Goal: Transaction & Acquisition: Purchase product/service

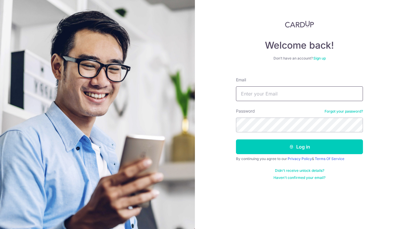
click at [289, 94] on input "Email" at bounding box center [299, 93] width 127 height 15
type input "jonathan.peh@gmail.com"
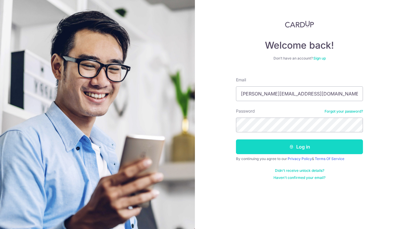
click at [291, 149] on icon "submit" at bounding box center [291, 147] width 5 height 5
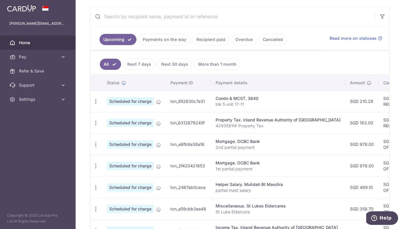
scroll to position [118, 0]
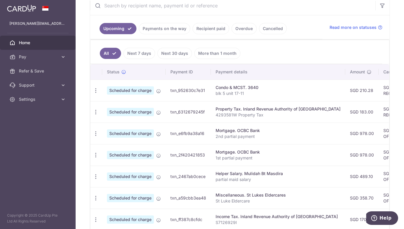
click at [295, 90] on div "Condo & MCST. 3640" at bounding box center [277, 88] width 125 height 6
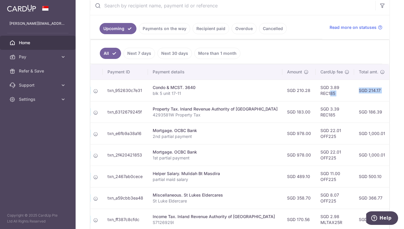
scroll to position [0, 131]
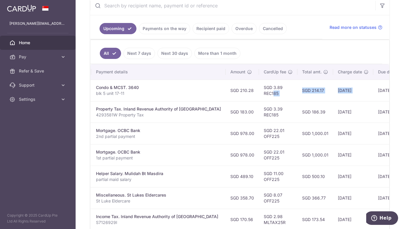
drag, startPoint x: 372, startPoint y: 91, endPoint x: 389, endPoint y: 90, distance: 17.5
click at [389, 90] on div "× Pause Schedule Pause all future payments in this series Pause just this one p…" at bounding box center [240, 114] width 328 height 229
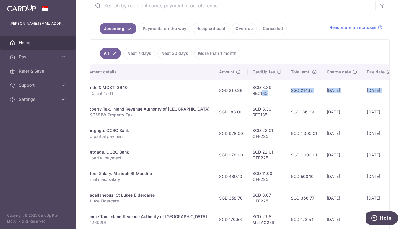
drag, startPoint x: 384, startPoint y: 94, endPoint x: 389, endPoint y: 94, distance: 5.0
click at [389, 94] on div "× Pause Schedule Pause all future payments in this series Pause just this one p…" at bounding box center [240, 114] width 328 height 229
click at [330, 97] on td "14/10/2025" at bounding box center [342, 91] width 40 height 22
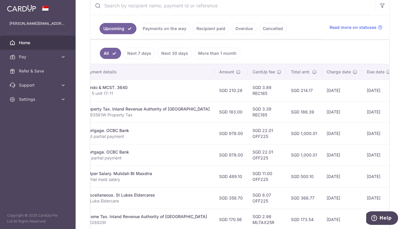
click at [150, 90] on div "Condo & MCST. 3640" at bounding box center [147, 88] width 125 height 6
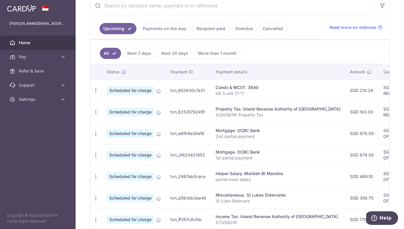
drag, startPoint x: 142, startPoint y: 90, endPoint x: 75, endPoint y: 91, distance: 66.7
click at [75, 91] on main "jonathan.peh@gmail.com Home Pay Payments Recipients Cards Refer & Save Support …" at bounding box center [202, 114] width 404 height 229
click at [157, 98] on td "Scheduled for charge" at bounding box center [133, 91] width 63 height 22
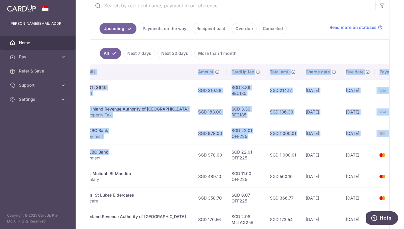
scroll to position [0, 161]
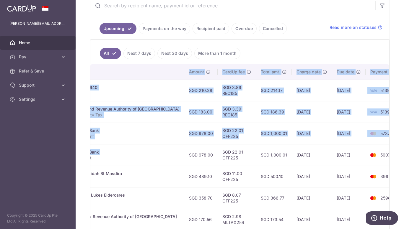
drag, startPoint x: 293, startPoint y: 157, endPoint x: 399, endPoint y: 157, distance: 106.8
click at [399, 157] on div "× Pause Schedule Pause all future payments in this series Pause just this one p…" at bounding box center [240, 114] width 328 height 229
click at [367, 161] on td "5007" at bounding box center [387, 155] width 45 height 22
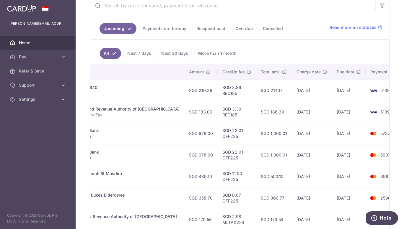
click at [256, 159] on td "SGD 1,000.01" at bounding box center [274, 155] width 36 height 22
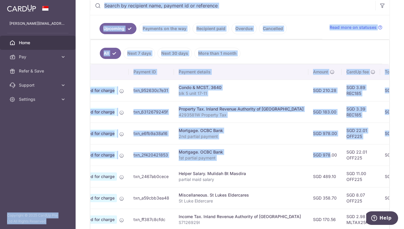
scroll to position [0, 0]
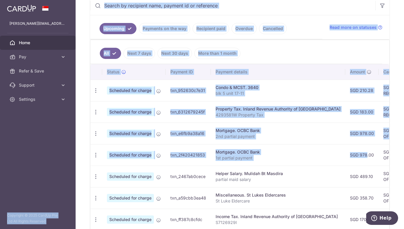
drag, startPoint x: 172, startPoint y: 160, endPoint x: 64, endPoint y: 153, distance: 107.6
click at [64, 153] on main "jonathan.peh@gmail.com Home Pay Payments Recipients Cards Refer & Save Support …" at bounding box center [202, 114] width 404 height 229
click at [122, 144] on td "Scheduled for charge" at bounding box center [133, 134] width 63 height 22
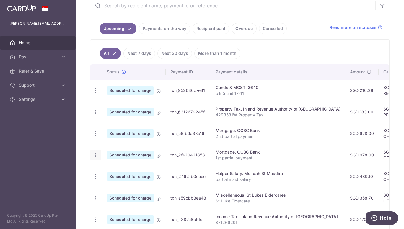
click at [97, 156] on icon "button" at bounding box center [96, 155] width 6 height 6
click at [131, 173] on span "Update payment" at bounding box center [127, 171] width 40 height 7
radio input "true"
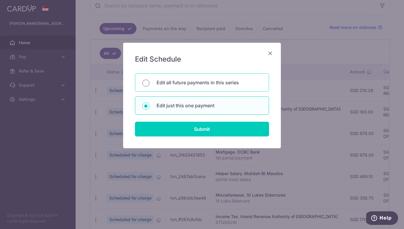
click at [145, 85] on input "Edit all future payments in this series" at bounding box center [145, 83] width 7 height 7
radio input "true"
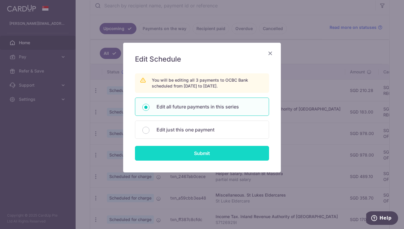
click at [201, 155] on input "Submit" at bounding box center [202, 153] width 134 height 15
radio input "true"
type input "978.00"
type input "1st partial payment"
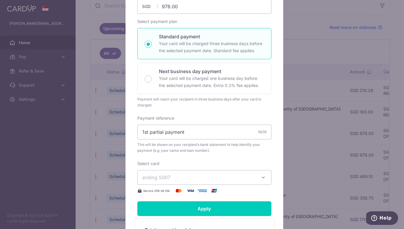
scroll to position [37, 0]
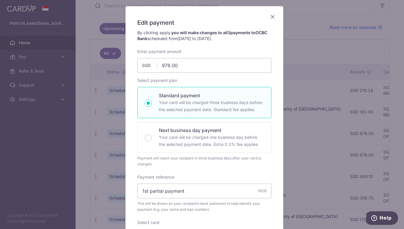
click at [271, 15] on icon "Close" at bounding box center [272, 16] width 7 height 7
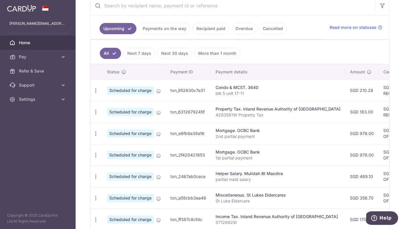
click at [243, 95] on p "blk 5 unit 17-11" at bounding box center [277, 94] width 125 height 6
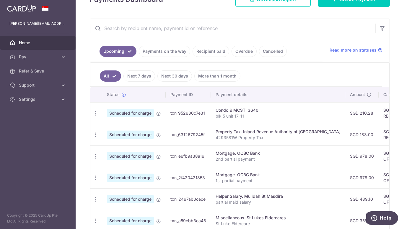
scroll to position [89, 0]
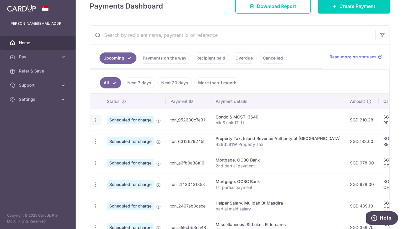
click at [97, 120] on icon "button" at bounding box center [96, 120] width 6 height 6
click at [116, 138] on span "Update payment" at bounding box center [127, 136] width 40 height 7
type input "210.28"
radio input "true"
type input "17/10/2025"
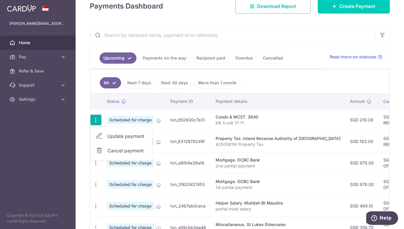
type input "blk 5 unit 17-11"
type input "REC185"
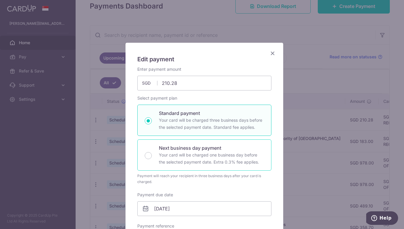
scroll to position [30, 0]
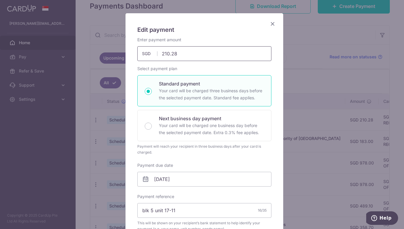
drag, startPoint x: 183, startPoint y: 55, endPoint x: 119, endPoint y: 55, distance: 64.0
click at [134, 55] on div "Enter payment amount 210.28 210.28 SGD To change the payment amount, please can…" at bounding box center [204, 49] width 141 height 24
click at [180, 180] on input "17/10/2025" at bounding box center [204, 179] width 134 height 15
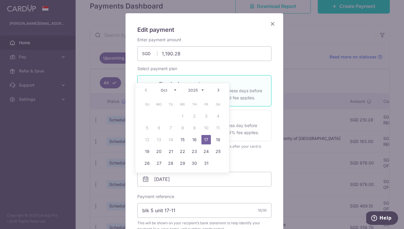
click at [204, 140] on link "17" at bounding box center [205, 139] width 9 height 9
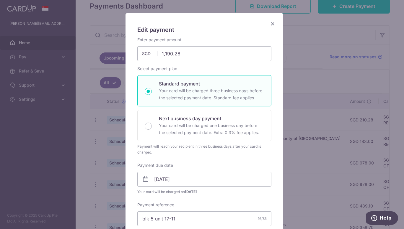
scroll to position [59, 0]
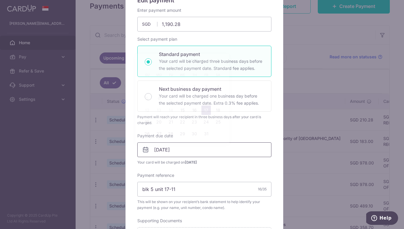
click at [192, 149] on input "[DATE]" at bounding box center [204, 150] width 134 height 15
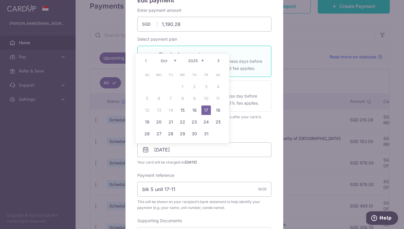
click at [235, 134] on div "Payment due date 17/10/2025 Your card will be charged on 14/10/2025" at bounding box center [204, 149] width 134 height 32
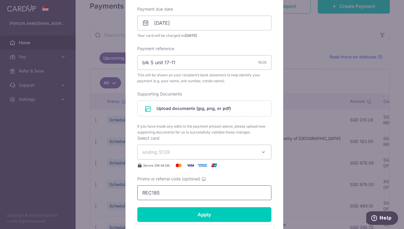
scroll to position [207, 0]
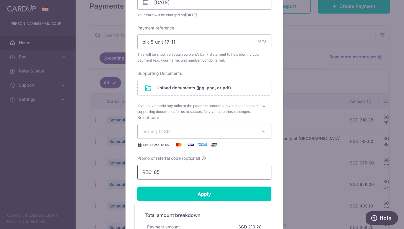
drag, startPoint x: 171, startPoint y: 174, endPoint x: 110, endPoint y: 170, distance: 61.5
click at [111, 170] on div "Edit payment By clicking apply, you will make changes to all 3 payments to 3640…" at bounding box center [202, 114] width 404 height 229
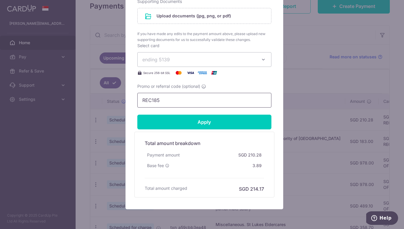
scroll to position [272, 0]
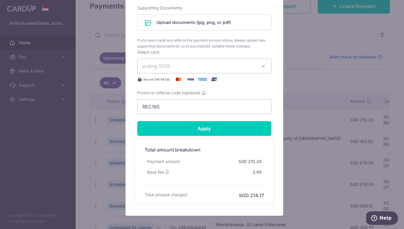
click at [309, 81] on div "Edit payment By clicking apply, you will make changes to all 3 payments to 3640…" at bounding box center [202, 114] width 404 height 229
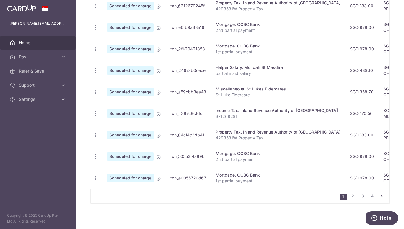
scroll to position [230, 0]
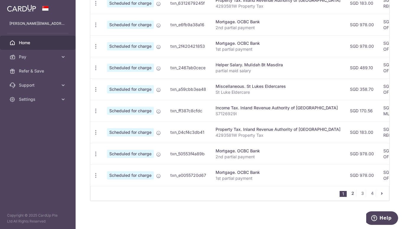
click at [350, 195] on link "2" at bounding box center [352, 193] width 7 height 7
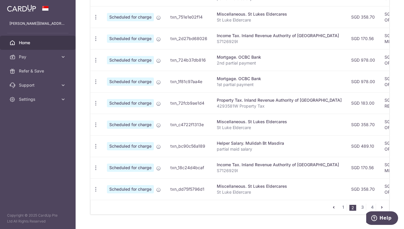
scroll to position [220, 0]
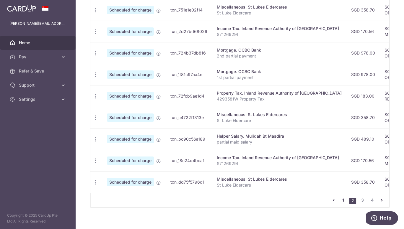
click at [340, 204] on link "1" at bounding box center [342, 200] width 7 height 7
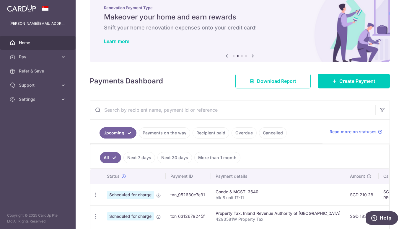
scroll to position [73, 0]
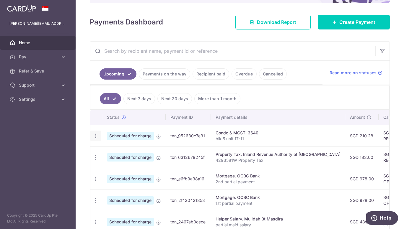
click at [94, 135] on icon "button" at bounding box center [96, 136] width 6 height 6
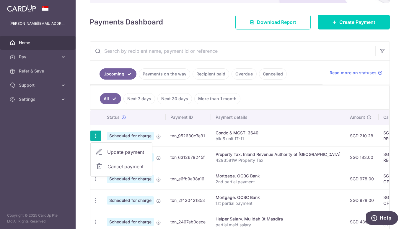
click at [124, 155] on span "Update payment" at bounding box center [127, 152] width 40 height 7
type input "210.28"
radio input "true"
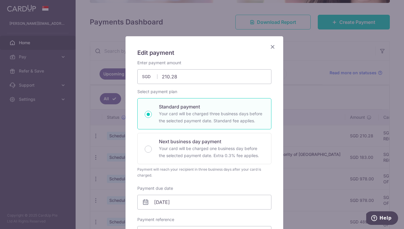
scroll to position [0, 0]
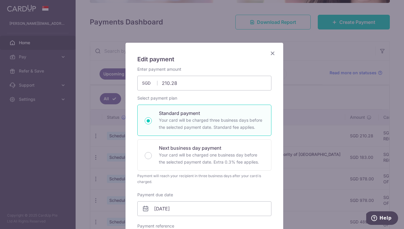
click at [272, 54] on icon "Close" at bounding box center [272, 53] width 7 height 7
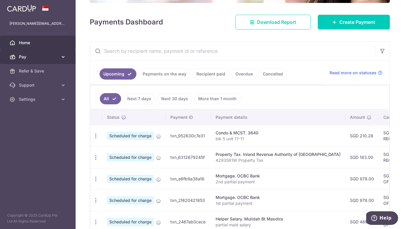
click at [35, 58] on span "Pay" at bounding box center [38, 57] width 39 height 6
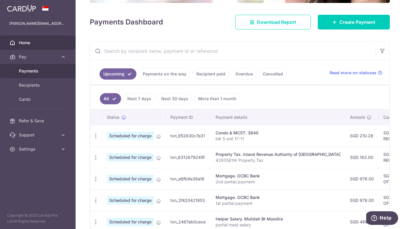
click at [27, 72] on span "Payments" at bounding box center [38, 71] width 39 height 6
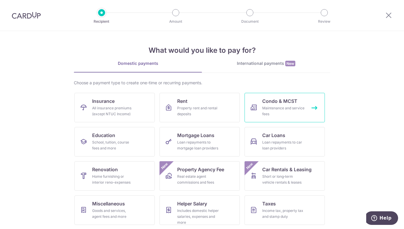
click at [278, 109] on div "Maintenance and service fees" at bounding box center [283, 111] width 42 height 12
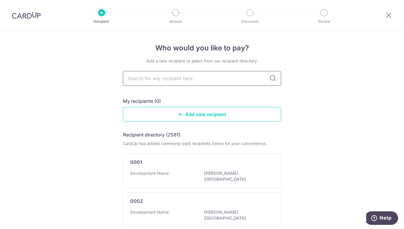
click at [170, 81] on input "text" at bounding box center [202, 78] width 158 height 15
click at [130, 82] on input "text" at bounding box center [202, 78] width 158 height 15
type input "3640"
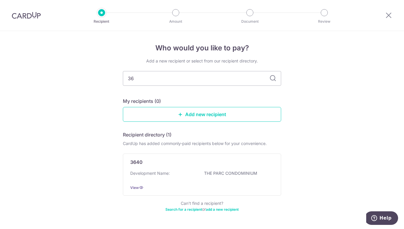
type input "3"
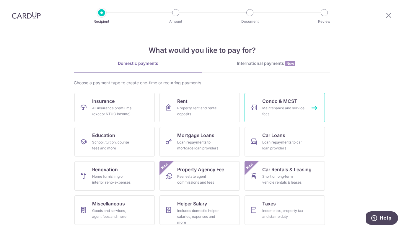
click at [288, 105] on div "Maintenance and service fees" at bounding box center [283, 111] width 42 height 12
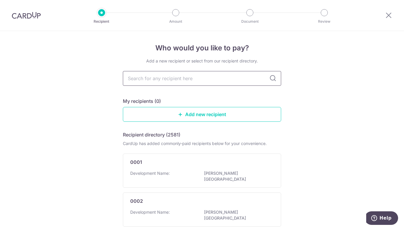
click at [148, 83] on input "text" at bounding box center [202, 78] width 158 height 15
type input "MS"
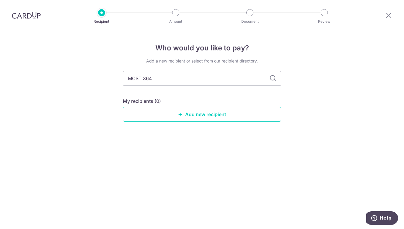
type input "MCST 3640"
click at [276, 80] on input "MCST 3640" at bounding box center [202, 78] width 158 height 15
click at [274, 79] on icon at bounding box center [272, 78] width 7 height 7
click at [271, 78] on icon at bounding box center [272, 78] width 7 height 7
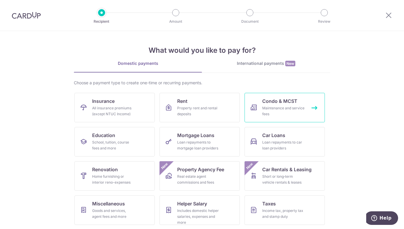
click at [283, 111] on div "Maintenance and service fees" at bounding box center [283, 111] width 42 height 12
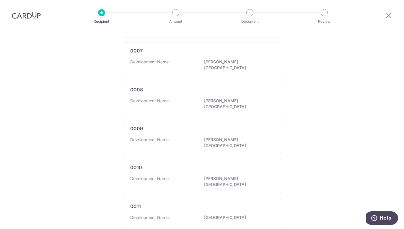
scroll to position [340, 0]
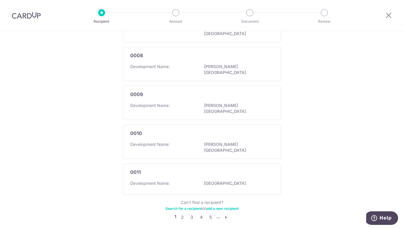
click at [225, 215] on icon "pager" at bounding box center [225, 217] width 5 height 5
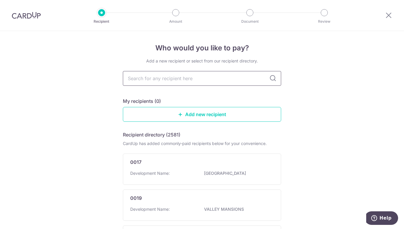
click at [151, 82] on input "text" at bounding box center [202, 78] width 158 height 15
type input "3640"
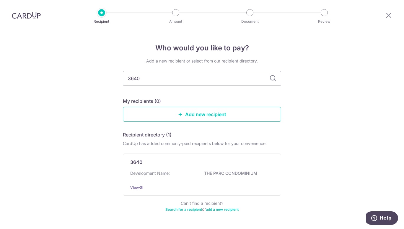
click at [271, 79] on icon at bounding box center [272, 78] width 7 height 7
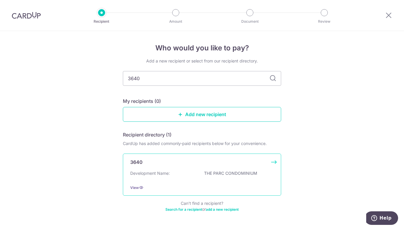
click at [176, 178] on div "Development Name: THE PARC CONDOMINIUM" at bounding box center [201, 175] width 143 height 9
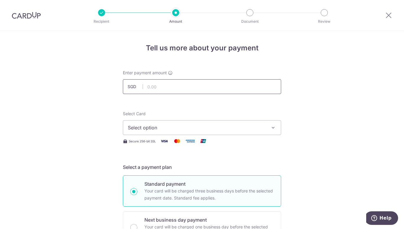
drag, startPoint x: 150, startPoint y: 86, endPoint x: 154, endPoint y: 86, distance: 3.8
click at [150, 86] on input "text" at bounding box center [202, 86] width 158 height 15
type input "1,190.28"
click at [271, 129] on icon "button" at bounding box center [273, 128] width 6 height 6
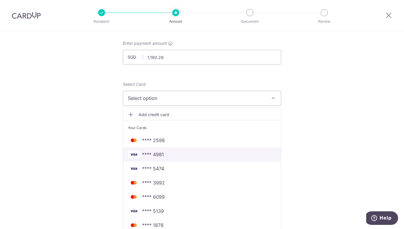
scroll to position [59, 0]
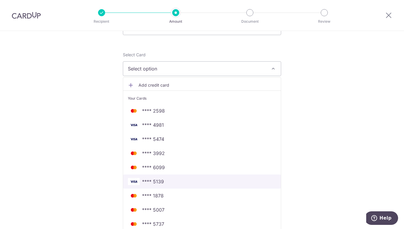
click at [168, 181] on span "**** 5139" at bounding box center [202, 181] width 148 height 7
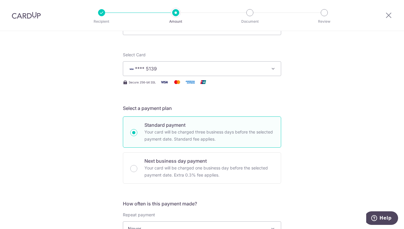
click at [270, 70] on icon "button" at bounding box center [273, 69] width 6 height 6
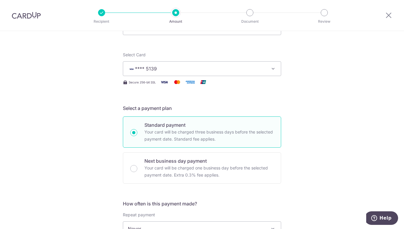
click at [270, 68] on icon "button" at bounding box center [273, 69] width 6 height 6
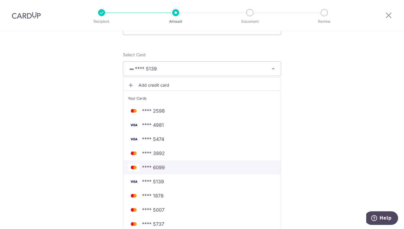
drag, startPoint x: 167, startPoint y: 170, endPoint x: 173, endPoint y: 168, distance: 6.2
click at [167, 170] on span "**** 6099" at bounding box center [202, 167] width 148 height 7
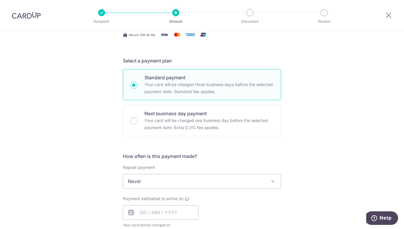
scroll to position [118, 0]
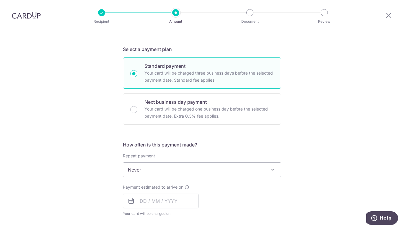
click at [267, 168] on span "Never" at bounding box center [202, 170] width 158 height 14
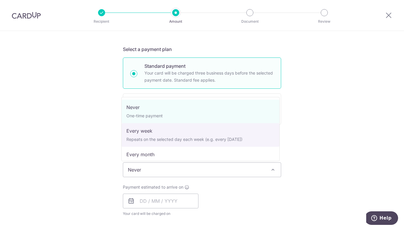
scroll to position [30, 0]
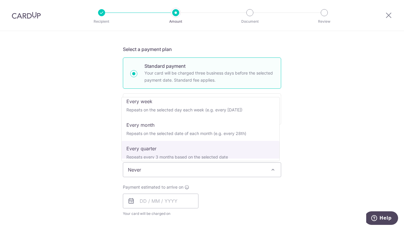
select select "4"
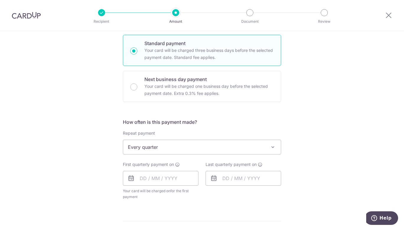
scroll to position [148, 0]
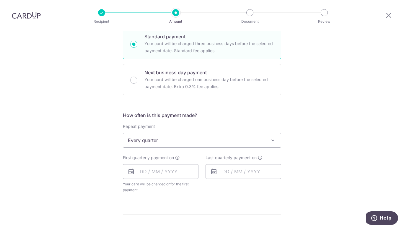
click at [270, 141] on span at bounding box center [272, 140] width 7 height 7
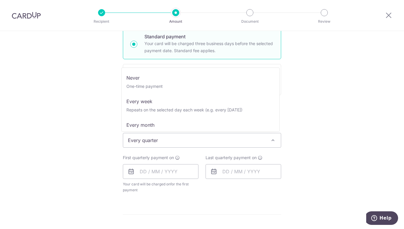
scroll to position [39, 0]
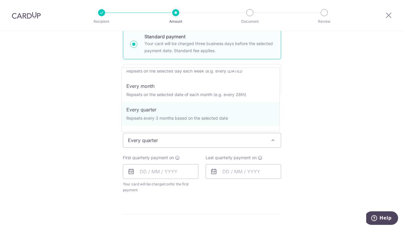
click at [325, 149] on div "Tell us more about your payment Enter payment amount SGD 1,190.28 1190.28 Selec…" at bounding box center [202, 153] width 404 height 540
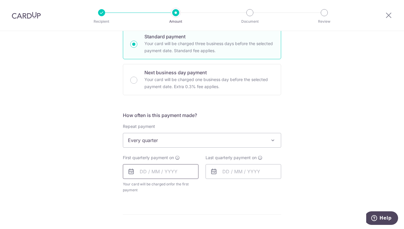
click at [170, 171] on input "text" at bounding box center [161, 171] width 76 height 15
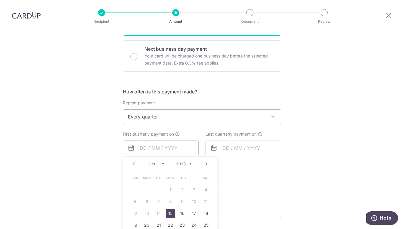
scroll to position [177, 0]
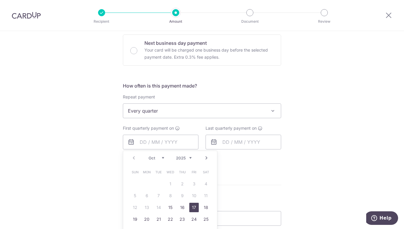
click at [193, 206] on link "17" at bounding box center [193, 207] width 9 height 9
type input "[DATE]"
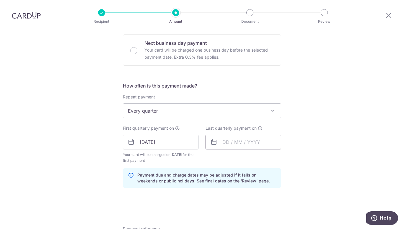
click at [237, 146] on input "text" at bounding box center [243, 142] width 76 height 15
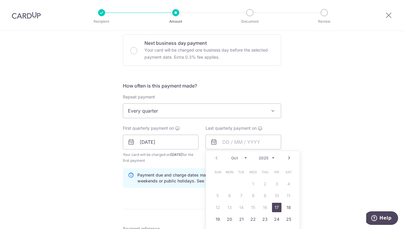
click at [286, 158] on link "Next" at bounding box center [288, 158] width 7 height 7
click at [251, 207] on link "17" at bounding box center [252, 207] width 9 height 9
type input "17/12/2025"
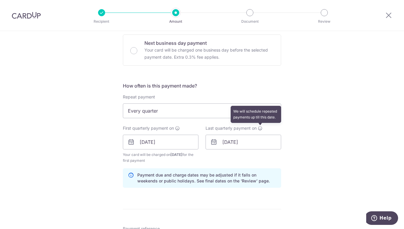
click at [258, 130] on icon at bounding box center [260, 128] width 5 height 5
click at [343, 162] on div "Tell us more about your payment Enter payment amount SGD 1,190.28 1190.28 Selec…" at bounding box center [202, 136] width 404 height 564
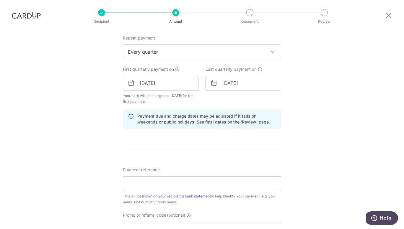
scroll to position [266, 0]
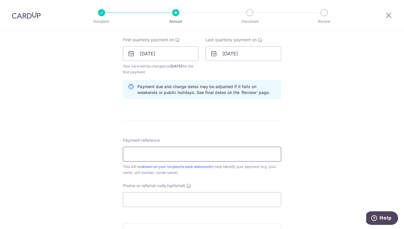
click at [166, 153] on input "Payment reference" at bounding box center [202, 154] width 158 height 15
type input "Blk 5 unit 17-11"
click at [322, 155] on div "Tell us more about your payment Enter payment amount SGD 1,190.28 1190.28 Selec…" at bounding box center [202, 47] width 404 height 564
click at [186, 202] on input "Promo or referral code (optional)" at bounding box center [202, 199] width 158 height 15
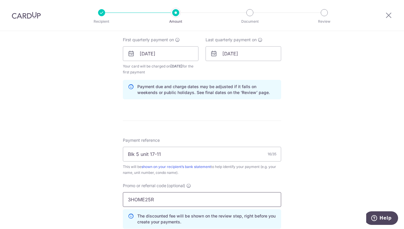
type input "3HOME25R"
click at [292, 169] on div "Tell us more about your payment Enter payment amount SGD 1,190.28 1190.28 Selec…" at bounding box center [202, 60] width 404 height 590
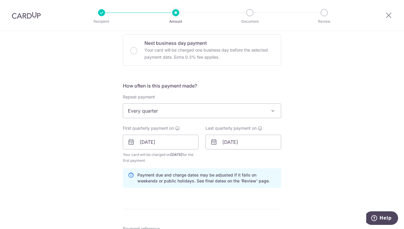
scroll to position [207, 0]
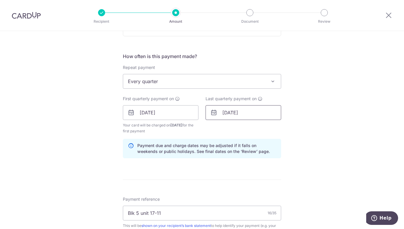
click at [223, 110] on input "17/12/2025" at bounding box center [243, 112] width 76 height 15
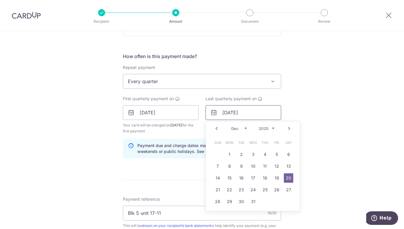
type input "20/12/2025"
click at [315, 166] on div "Tell us more about your payment Enter payment amount SGD 1,190.28 1190.28 Selec…" at bounding box center [202, 119] width 404 height 590
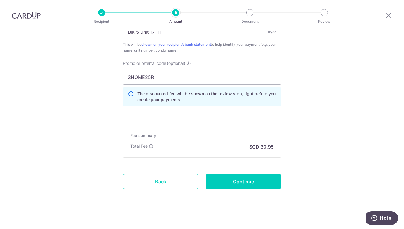
scroll to position [392, 0]
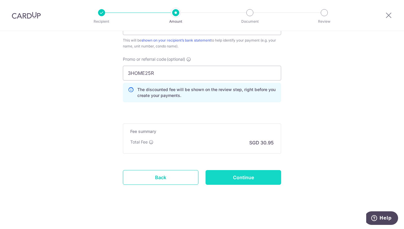
click at [245, 181] on input "Continue" at bounding box center [243, 177] width 76 height 15
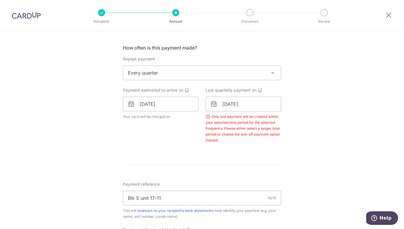
scroll to position [209, 0]
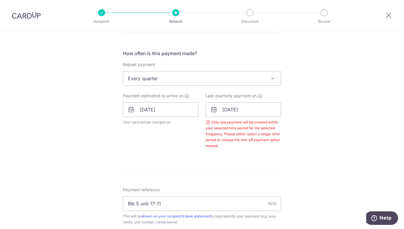
click at [274, 78] on span at bounding box center [272, 78] width 7 height 7
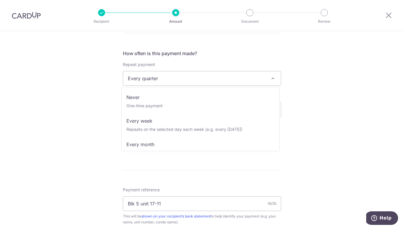
scroll to position [24, 0]
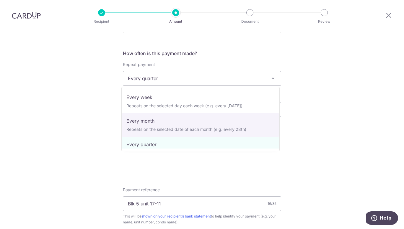
select select "3"
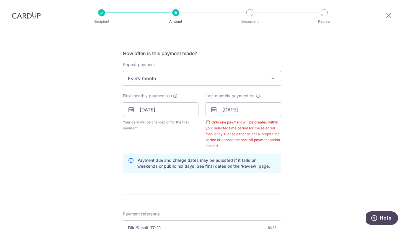
click at [280, 152] on div "Tell us more about your payment Enter payment amount SGD 1,190.28 1190.28 Selec…" at bounding box center [202, 125] width 404 height 608
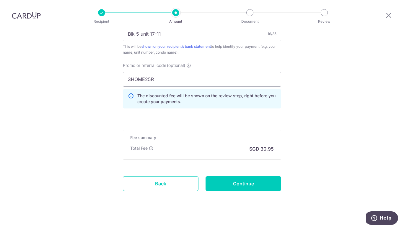
scroll to position [410, 0]
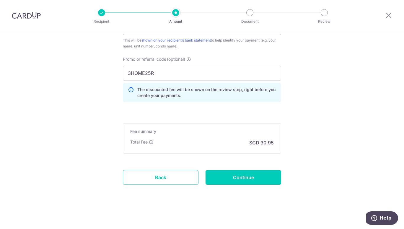
drag, startPoint x: 253, startPoint y: 176, endPoint x: 259, endPoint y: 175, distance: 6.0
click at [253, 176] on input "Continue" at bounding box center [243, 177] width 76 height 15
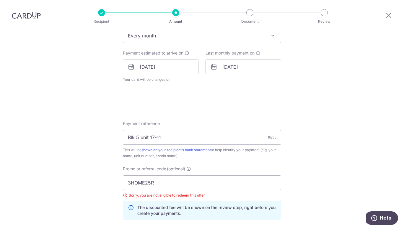
scroll to position [311, 0]
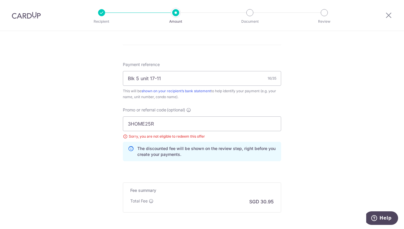
click at [125, 137] on div "Sorry, you are not eligible to redeem this offer" at bounding box center [202, 137] width 158 height 6
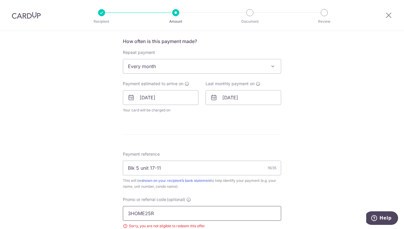
scroll to position [193, 0]
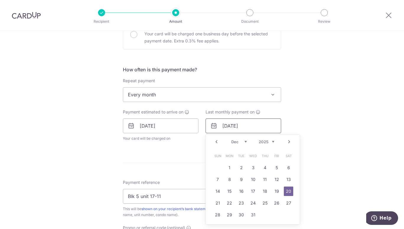
drag, startPoint x: 249, startPoint y: 127, endPoint x: 204, endPoint y: 126, distance: 45.2
click at [205, 126] on input "[DATE]" at bounding box center [243, 126] width 76 height 15
click at [299, 101] on div "Tell us more about your payment Enter payment amount SGD 1,190.28 1190.28 Selec…" at bounding box center [202, 122] width 404 height 569
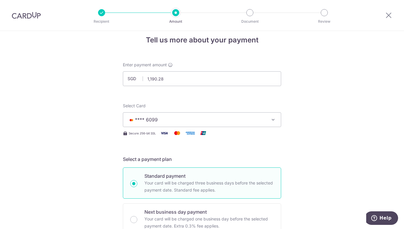
scroll to position [0, 0]
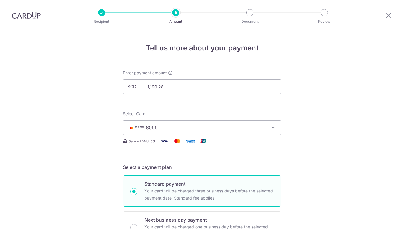
select select "4"
drag, startPoint x: 31, startPoint y: 15, endPoint x: 229, endPoint y: 38, distance: 199.0
click at [31, 15] on img at bounding box center [26, 15] width 29 height 7
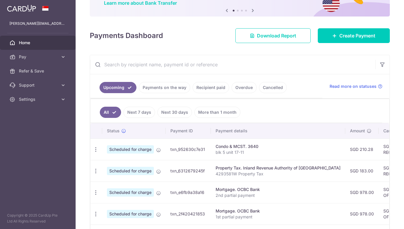
scroll to position [59, 0]
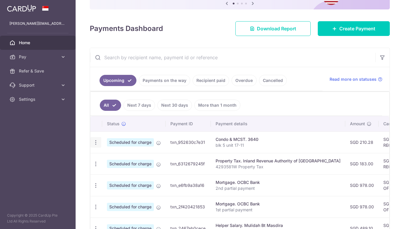
click at [95, 142] on icon "button" at bounding box center [96, 143] width 6 height 6
click at [117, 159] on span "Update payment" at bounding box center [127, 158] width 40 height 7
radio input "true"
type input "210.28"
type input "[DATE]"
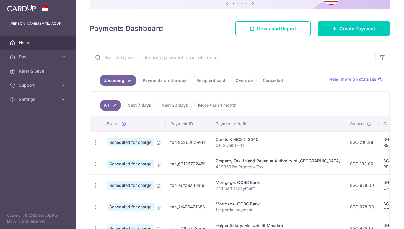
type input "blk 5 unit 17-11"
type input "REC185"
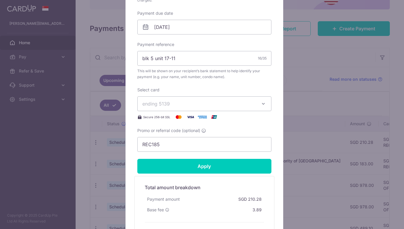
scroll to position [207, 0]
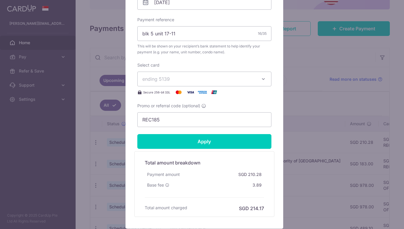
click at [351, 103] on div "Edit payment By clicking apply, you will make changes to all payments to 3640 s…" at bounding box center [202, 114] width 404 height 229
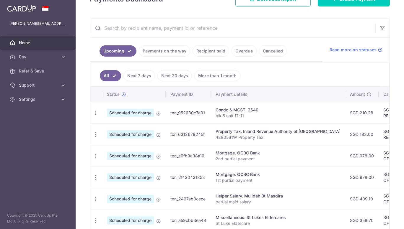
scroll to position [59, 0]
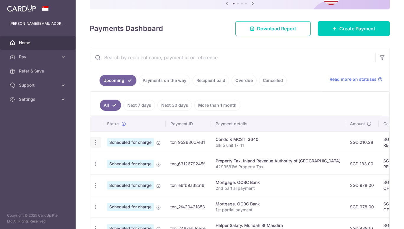
click at [95, 141] on icon "button" at bounding box center [96, 143] width 6 height 6
click at [115, 158] on span "Update payment" at bounding box center [127, 158] width 40 height 7
radio input "true"
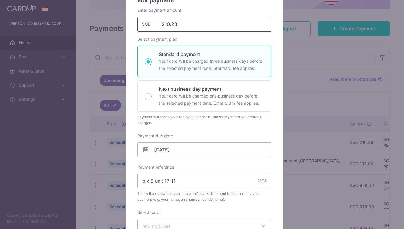
drag, startPoint x: 186, startPoint y: 23, endPoint x: 140, endPoint y: 23, distance: 45.7
click at [142, 23] on div "210.28 210.28 SGD" at bounding box center [204, 24] width 134 height 15
click at [238, 125] on div "Payment will reach your recipient in three business days after your card is cha…" at bounding box center [204, 120] width 134 height 12
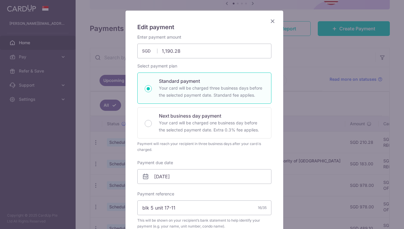
scroll to position [0, 0]
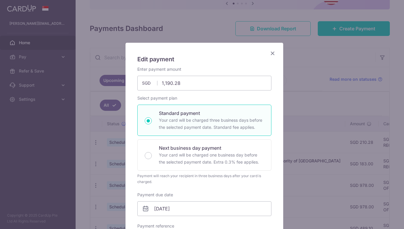
click at [269, 52] on icon "Close" at bounding box center [272, 53] width 7 height 7
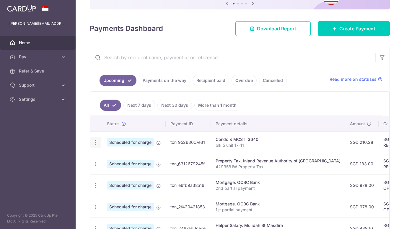
click at [95, 144] on icon "button" at bounding box center [96, 143] width 6 height 6
click at [112, 157] on span "Update payment" at bounding box center [127, 158] width 40 height 7
type input "210.28"
radio input "true"
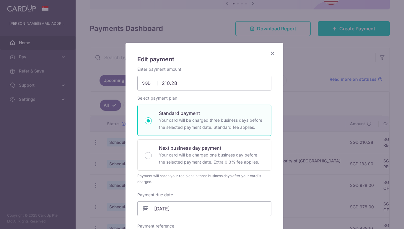
click at [271, 52] on icon "Close" at bounding box center [272, 53] width 7 height 7
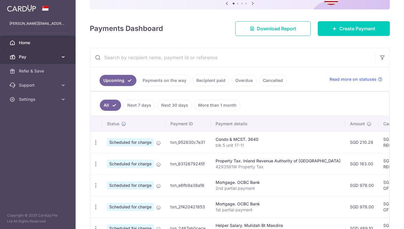
click at [22, 60] on span "Pay" at bounding box center [38, 57] width 39 height 6
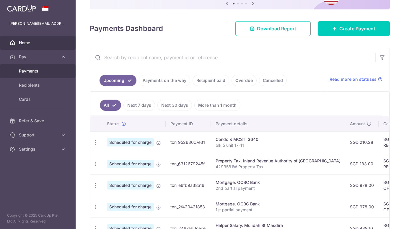
click at [35, 70] on span "Payments" at bounding box center [38, 71] width 39 height 6
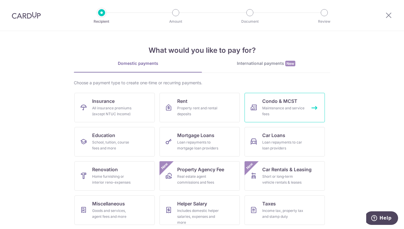
click at [285, 104] on span "Condo & MCST" at bounding box center [279, 101] width 35 height 7
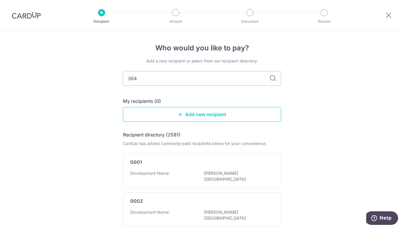
type input "3640"
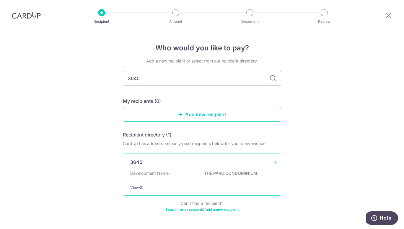
click at [197, 175] on div "Development Name: THE PARC CONDOMINIUM" at bounding box center [201, 175] width 143 height 9
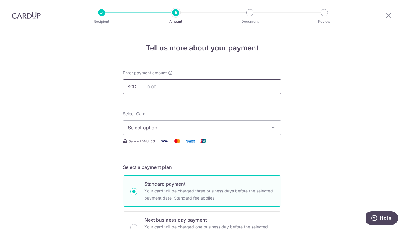
click at [150, 89] on input "text" at bounding box center [202, 86] width 158 height 15
type input "1,190.28"
click at [165, 131] on span "Select option" at bounding box center [196, 127] width 137 height 7
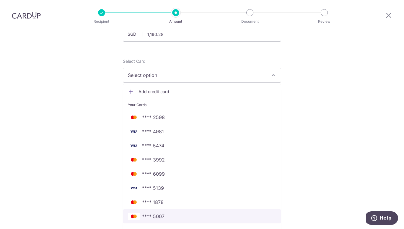
scroll to position [59, 0]
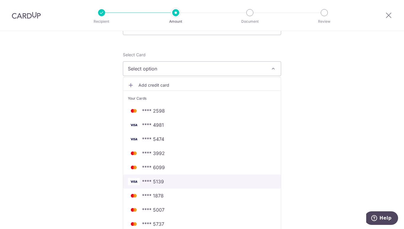
click at [165, 180] on span "**** 5139" at bounding box center [202, 181] width 148 height 7
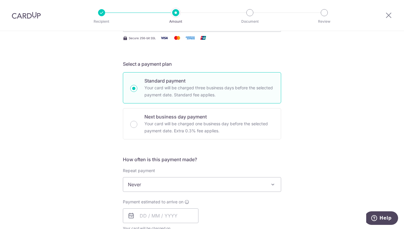
scroll to position [118, 0]
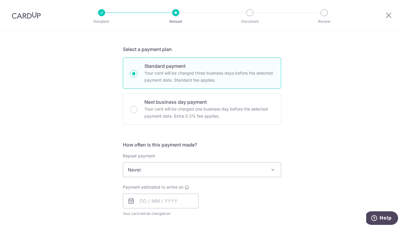
click at [269, 170] on span at bounding box center [272, 169] width 7 height 7
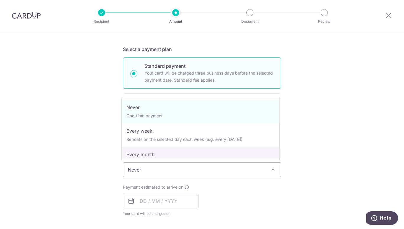
scroll to position [30, 0]
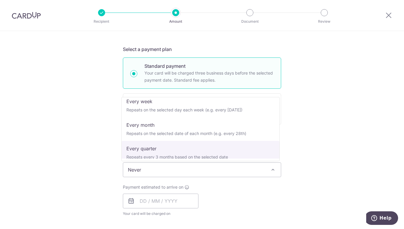
select select "4"
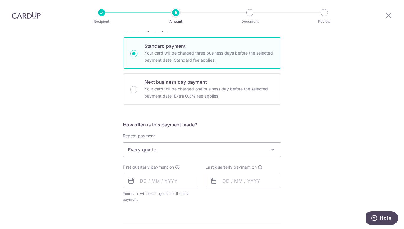
scroll to position [148, 0]
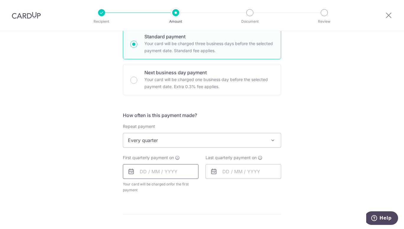
click at [171, 173] on input "text" at bounding box center [161, 171] width 76 height 15
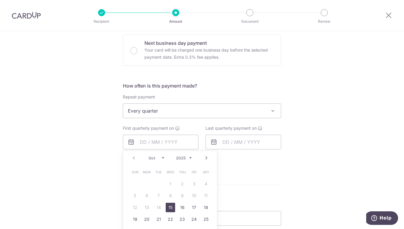
click at [170, 209] on link "15" at bounding box center [170, 207] width 9 height 9
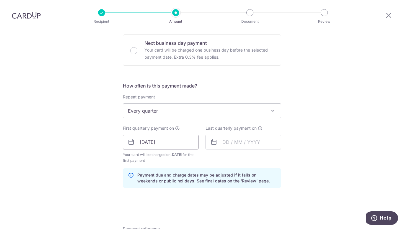
click at [178, 146] on input "15/10/2025" at bounding box center [161, 142] width 76 height 15
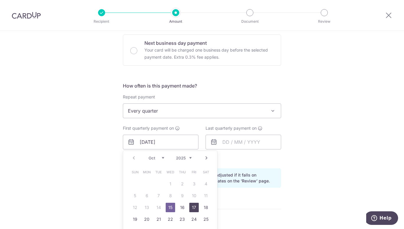
click at [191, 207] on link "17" at bounding box center [193, 207] width 9 height 9
type input "[DATE]"
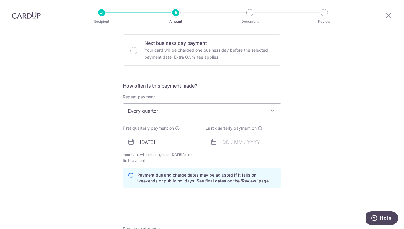
click at [243, 143] on input "text" at bounding box center [243, 142] width 76 height 15
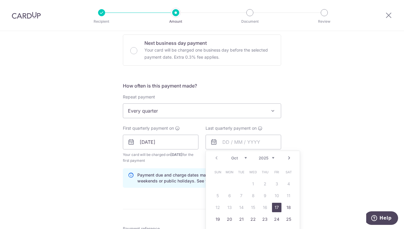
click at [286, 157] on link "Next" at bounding box center [288, 158] width 7 height 7
click at [276, 186] on link "2" at bounding box center [276, 183] width 9 height 9
type input "[DATE]"
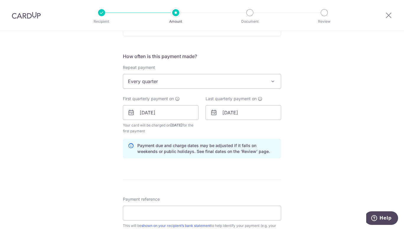
scroll to position [236, 0]
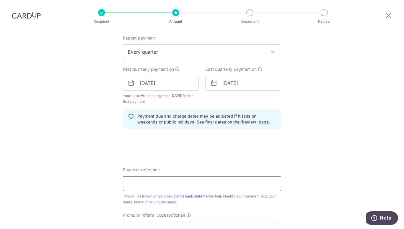
click at [174, 184] on input "Payment reference" at bounding box center [202, 183] width 158 height 15
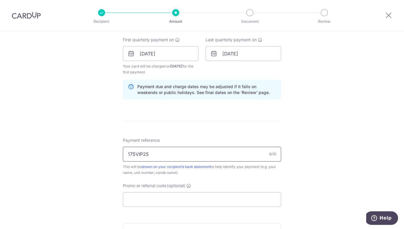
scroll to position [295, 0]
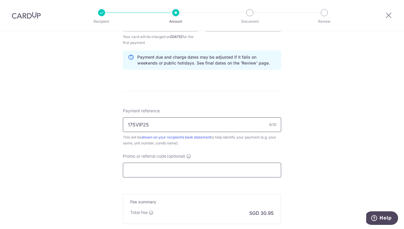
type input "175VIP25"
click at [170, 172] on input "Promo or referral code (optional)" at bounding box center [202, 170] width 158 height 15
drag, startPoint x: 151, startPoint y: 126, endPoint x: 116, endPoint y: 126, distance: 35.4
click at [116, 126] on div "Tell us more about your payment Enter payment amount SGD 1,190.28 1190.28 Selec…" at bounding box center [202, 18] width 404 height 564
type input "175VIP25"
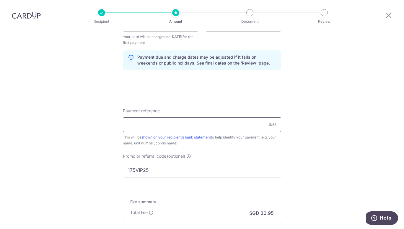
drag, startPoint x: 133, startPoint y: 126, endPoint x: 141, endPoint y: 126, distance: 8.0
click at [133, 126] on input "Payment reference" at bounding box center [202, 124] width 158 height 15
type input "b"
type input "l"
type input "blk 5 unit 17-11"
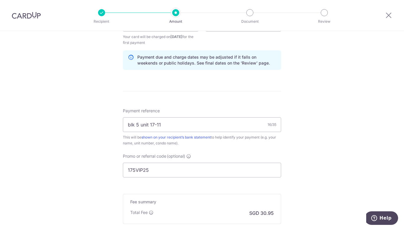
click at [248, 158] on div "Promo or referral code (optional) 175VIP25 The discounted fee will be shown on …" at bounding box center [202, 165] width 158 height 24
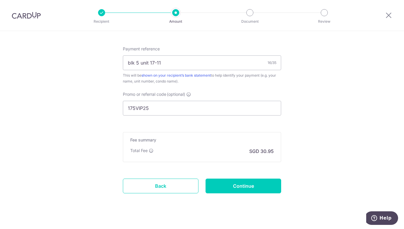
scroll to position [366, 0]
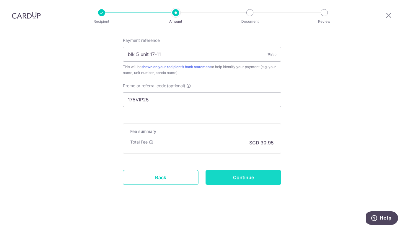
click at [246, 178] on input "Continue" at bounding box center [243, 177] width 76 height 15
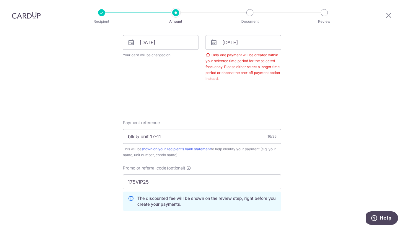
scroll to position [239, 0]
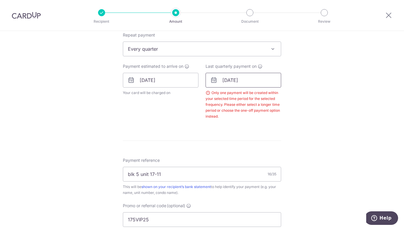
click at [246, 82] on input "[DATE]" at bounding box center [243, 80] width 76 height 15
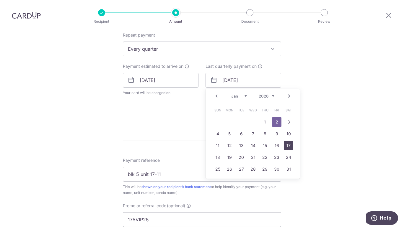
click at [287, 144] on link "17" at bounding box center [288, 145] width 9 height 9
type input "[DATE]"
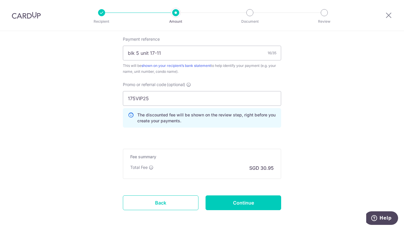
scroll to position [410, 0]
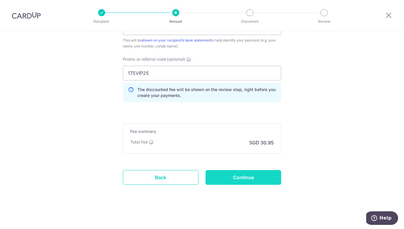
click at [247, 179] on input "Continue" at bounding box center [243, 177] width 76 height 15
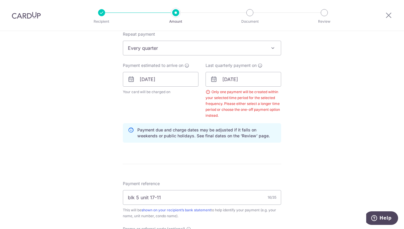
scroll to position [233, 0]
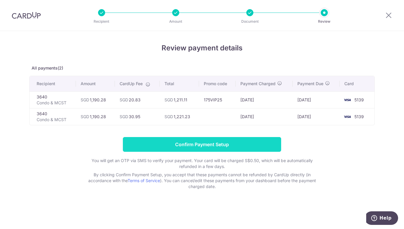
click at [223, 145] on input "Confirm Payment Setup" at bounding box center [202, 144] width 158 height 15
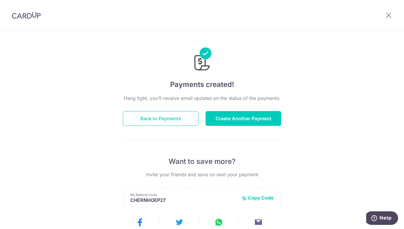
click at [161, 120] on button "Back to Payments" at bounding box center [161, 118] width 76 height 15
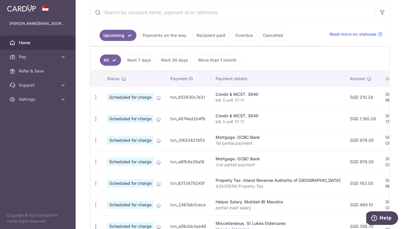
scroll to position [118, 0]
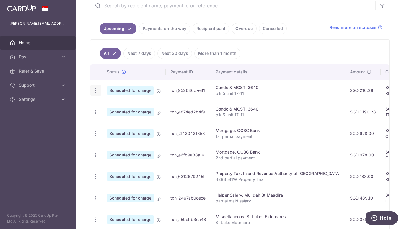
click at [96, 91] on icon "button" at bounding box center [96, 91] width 6 height 6
click at [280, 91] on p "blk 5 unit 17-11" at bounding box center [277, 94] width 125 height 6
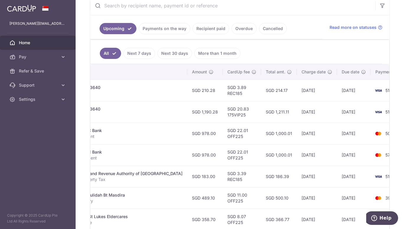
scroll to position [0, 163]
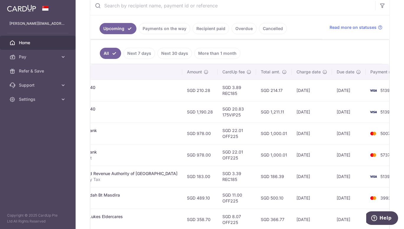
drag, startPoint x: 351, startPoint y: 89, endPoint x: 400, endPoint y: 90, distance: 49.3
click at [400, 90] on div "× Pause Schedule Pause all future payments in this series Pause just this one p…" at bounding box center [240, 114] width 328 height 229
click at [343, 96] on td "[DATE]" at bounding box center [349, 91] width 34 height 22
click at [157, 88] on td "Condo & MCST. 3640 blk 5 unit 17-11" at bounding box center [115, 91] width 134 height 22
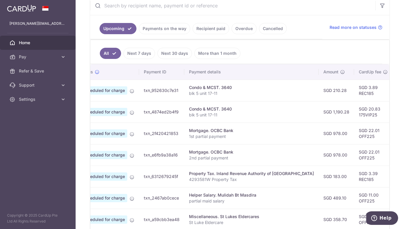
scroll to position [0, 0]
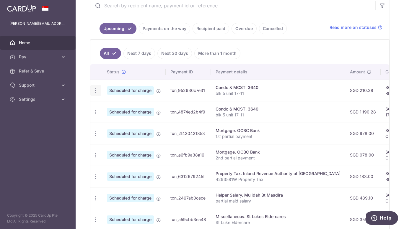
click at [93, 91] on icon "button" at bounding box center [96, 91] width 6 height 6
click at [303, 93] on p "blk 5 unit 17-11" at bounding box center [277, 94] width 125 height 6
click at [275, 113] on p "blk 5 unit 17-11" at bounding box center [277, 115] width 125 height 6
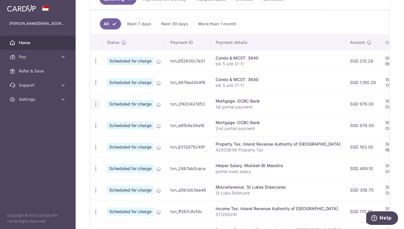
click at [96, 104] on icon "button" at bounding box center [96, 104] width 6 height 6
click at [126, 122] on span "Update payment" at bounding box center [127, 120] width 40 height 7
radio input "true"
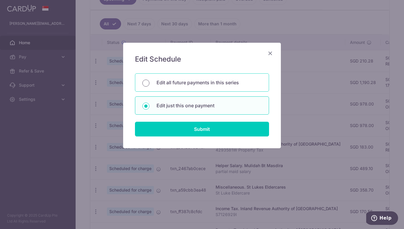
click at [145, 82] on input "Edit all future payments in this series" at bounding box center [145, 83] width 7 height 7
radio input "true"
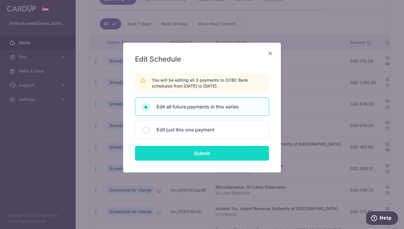
click at [205, 157] on input "Submit" at bounding box center [202, 153] width 134 height 15
radio input "true"
type input "978.00"
type input "1st partial payment"
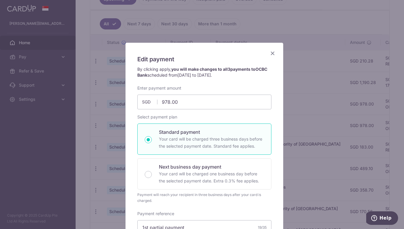
click at [270, 53] on icon "Close" at bounding box center [272, 53] width 7 height 7
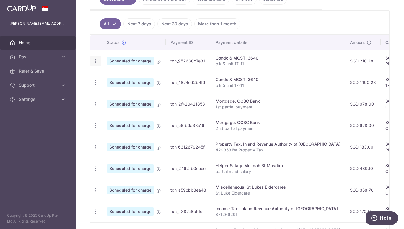
click at [93, 58] on icon "button" at bounding box center [96, 61] width 6 height 6
click at [115, 93] on span "Cancel payment" at bounding box center [127, 91] width 40 height 7
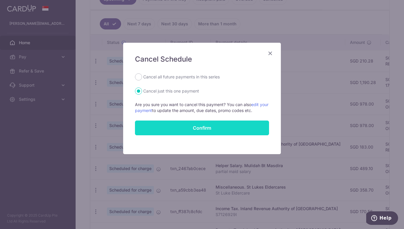
click at [214, 130] on button "Confirm" at bounding box center [202, 128] width 134 height 15
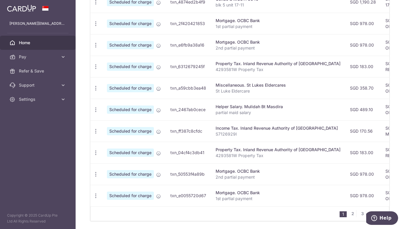
scroll to position [230, 0]
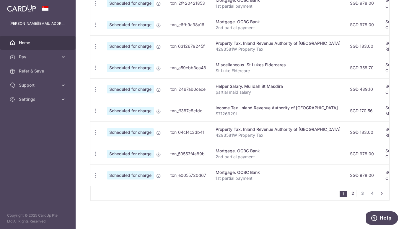
click at [351, 195] on link "2" at bounding box center [352, 193] width 7 height 7
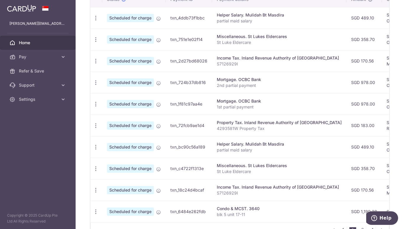
scroll to position [220, 0]
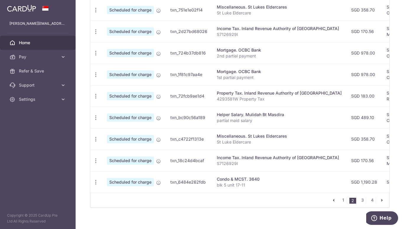
click at [348, 178] on td "SGD 1,190.28" at bounding box center [363, 182] width 35 height 22
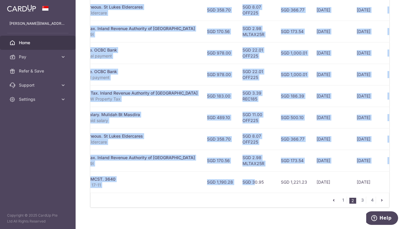
scroll to position [0, 163]
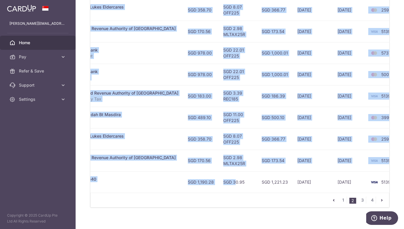
drag, startPoint x: 361, startPoint y: 181, endPoint x: 399, endPoint y: 179, distance: 37.5
click at [399, 179] on div "× Pause Schedule Pause all future payments in this series Pause just this one p…" at bounding box center [240, 114] width 328 height 229
click at [303, 188] on td "[DATE]" at bounding box center [312, 182] width 40 height 22
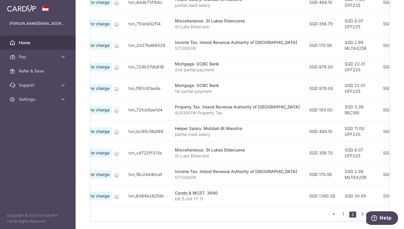
scroll to position [230, 0]
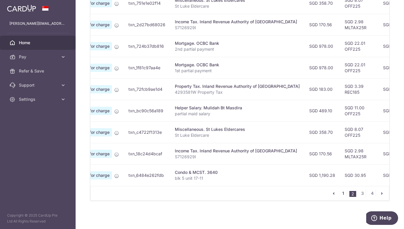
click at [340, 194] on link "1" at bounding box center [342, 193] width 7 height 7
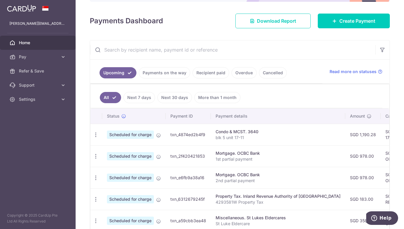
scroll to position [53, 0]
